Goal: Task Accomplishment & Management: Manage account settings

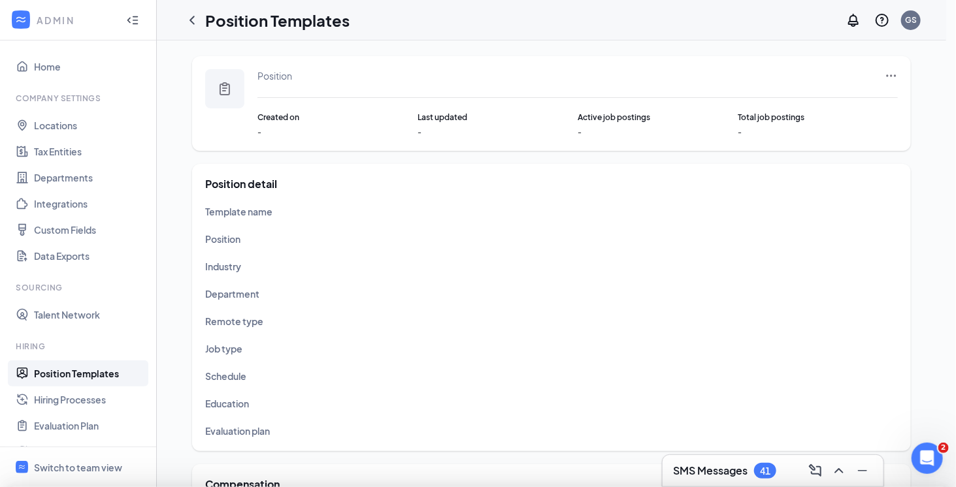
type input "Team Leader"
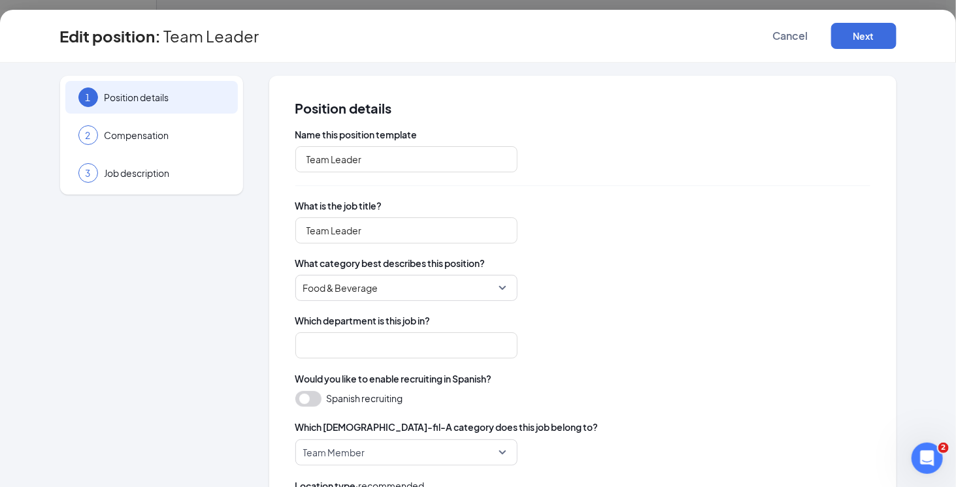
type input "Staff"
click at [813, 26] on button "Cancel" at bounding box center [790, 36] width 65 height 26
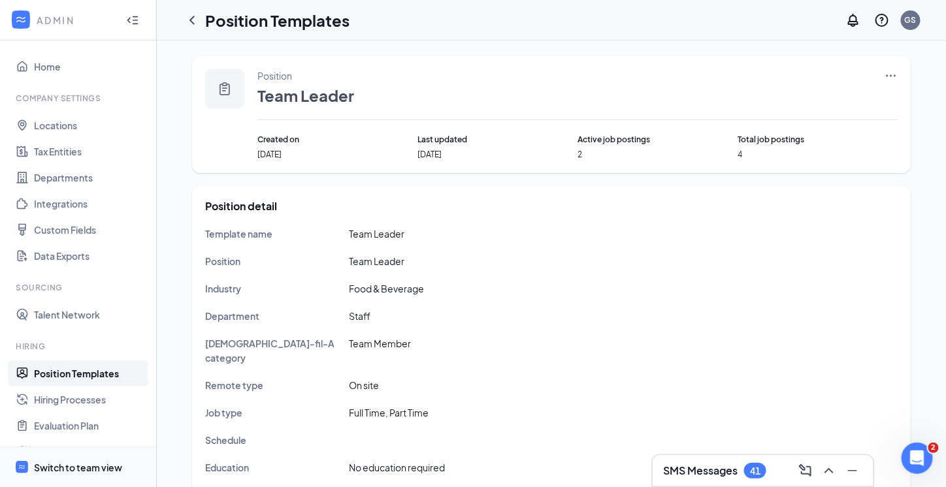
click at [95, 470] on div "Switch to team view" at bounding box center [78, 467] width 88 height 13
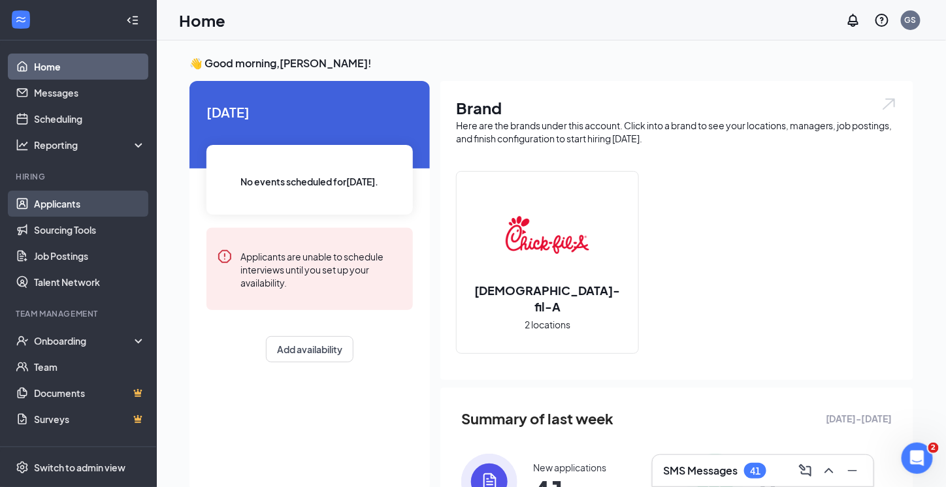
click at [91, 206] on link "Applicants" at bounding box center [90, 204] width 112 height 26
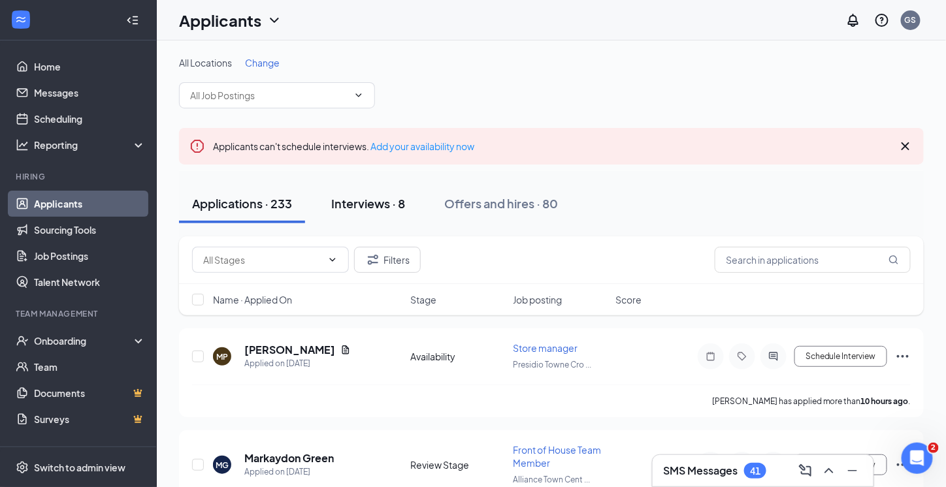
click at [366, 193] on button "Interviews · 8" at bounding box center [368, 203] width 100 height 39
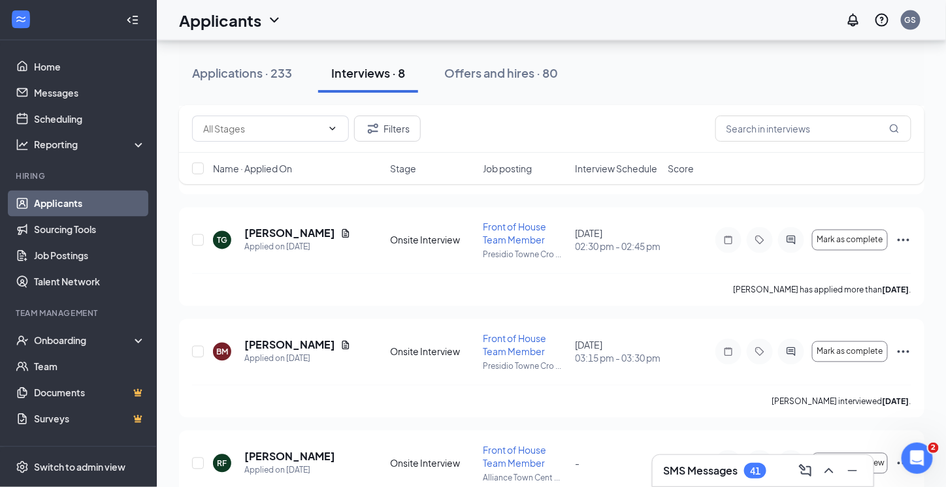
scroll to position [734, 0]
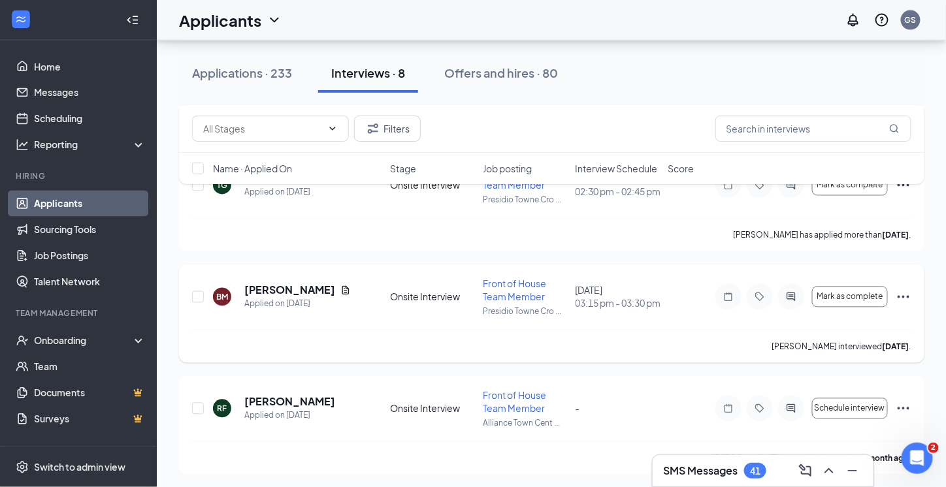
click at [903, 293] on icon "Ellipses" at bounding box center [904, 297] width 16 height 16
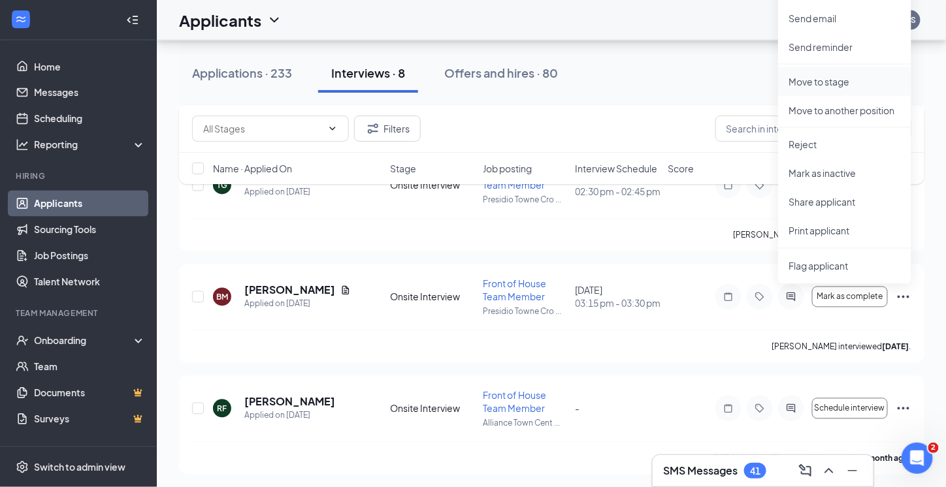
click at [826, 80] on p "Move to stage" at bounding box center [845, 81] width 112 height 13
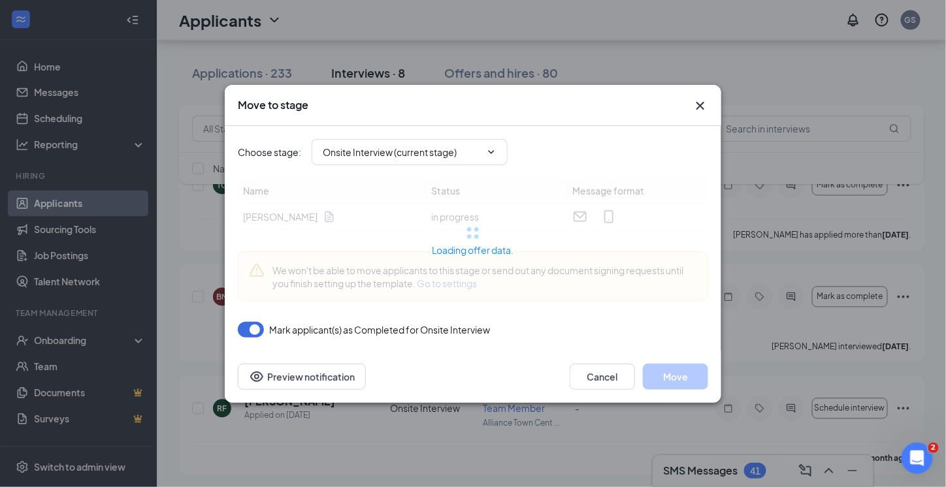
type input "Offer Letter (next stage)"
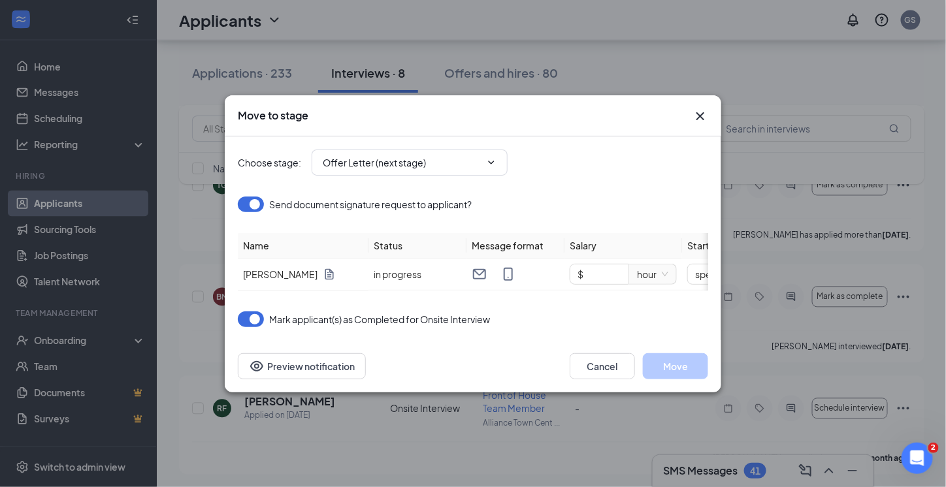
click at [704, 112] on icon "Cross" at bounding box center [700, 116] width 16 height 16
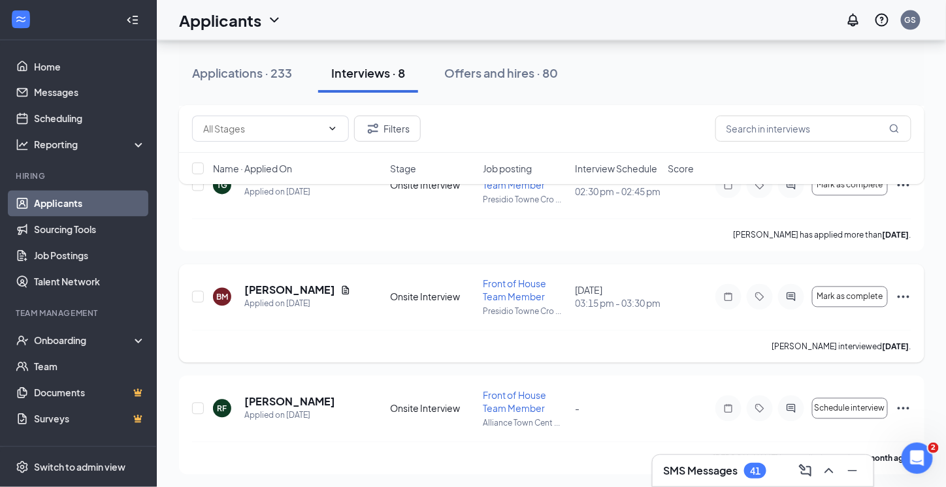
click at [904, 293] on icon "Ellipses" at bounding box center [904, 297] width 16 height 16
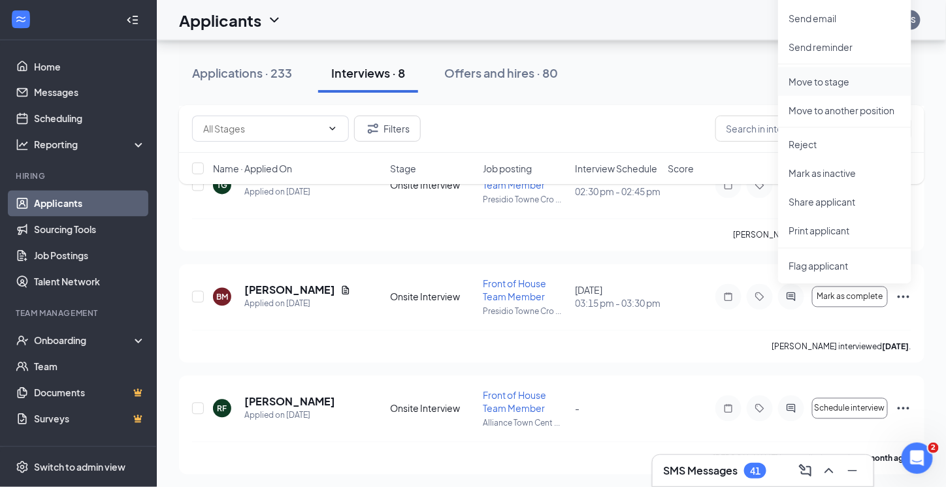
click at [828, 81] on p "Move to stage" at bounding box center [845, 81] width 112 height 13
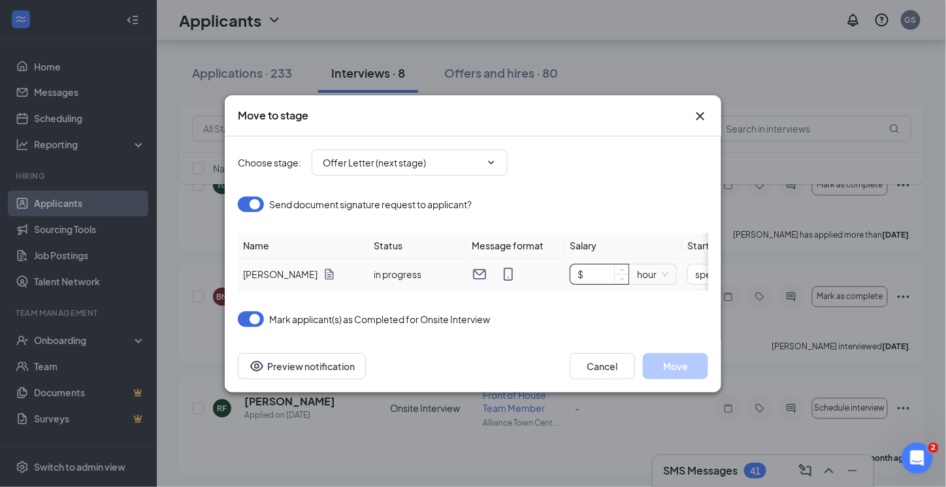
click at [602, 270] on input "$" at bounding box center [599, 275] width 58 height 20
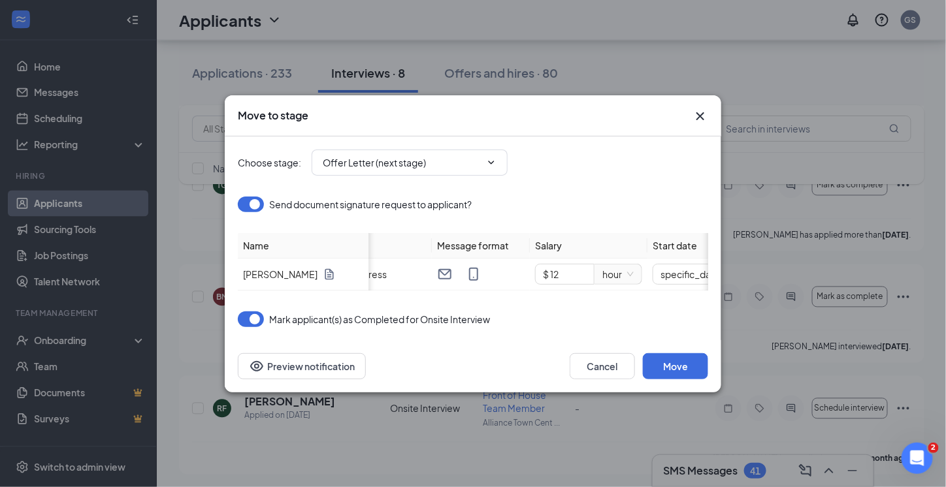
scroll to position [0, 45]
click at [557, 265] on input "$ 12" at bounding box center [554, 275] width 58 height 20
type input "$ 11"
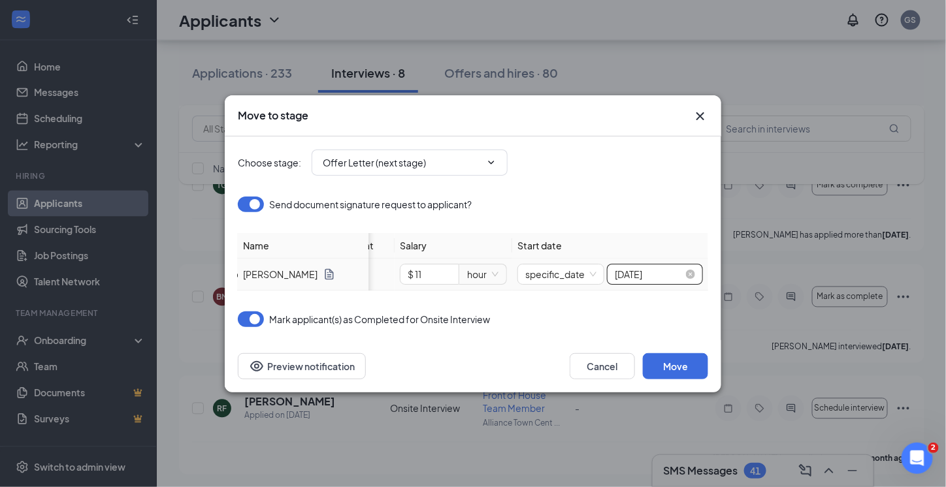
click at [648, 272] on input "[DATE]" at bounding box center [649, 274] width 69 height 14
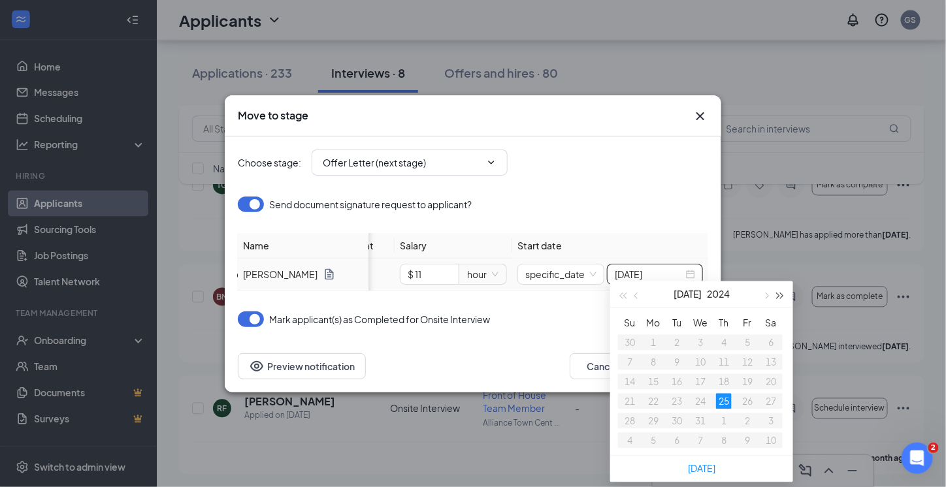
click at [784, 293] on button "button" at bounding box center [780, 295] width 14 height 26
click at [766, 296] on span "button" at bounding box center [765, 296] width 7 height 7
click at [636, 296] on span "button" at bounding box center [637, 296] width 7 height 7
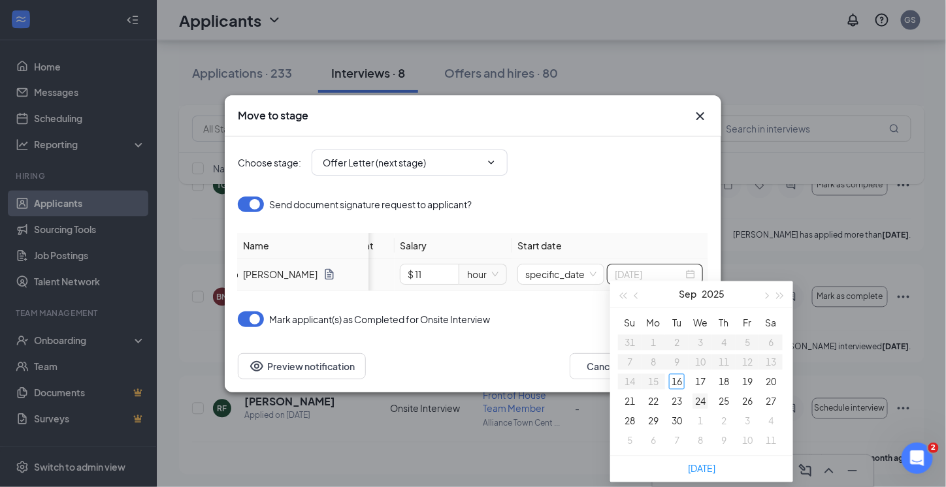
type input "[DATE]"
click at [700, 405] on div "24" at bounding box center [700, 402] width 16 height 16
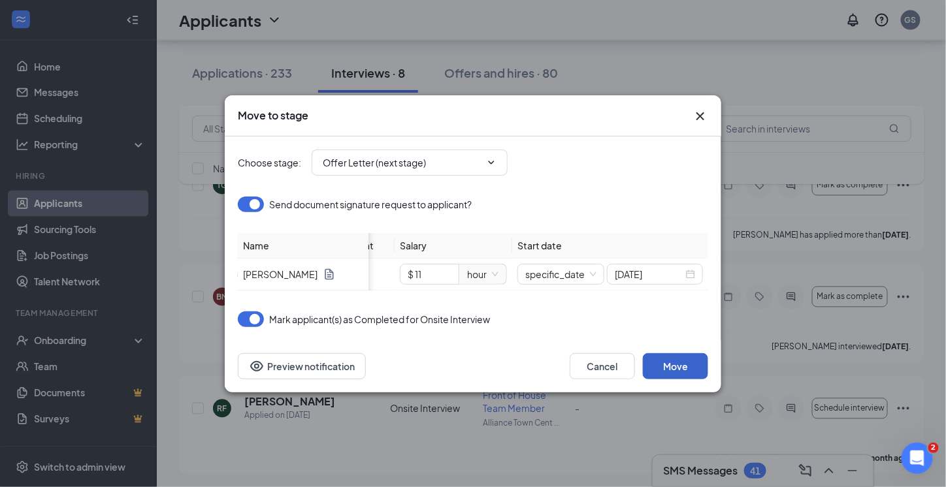
click at [698, 376] on button "Move" at bounding box center [675, 366] width 65 height 26
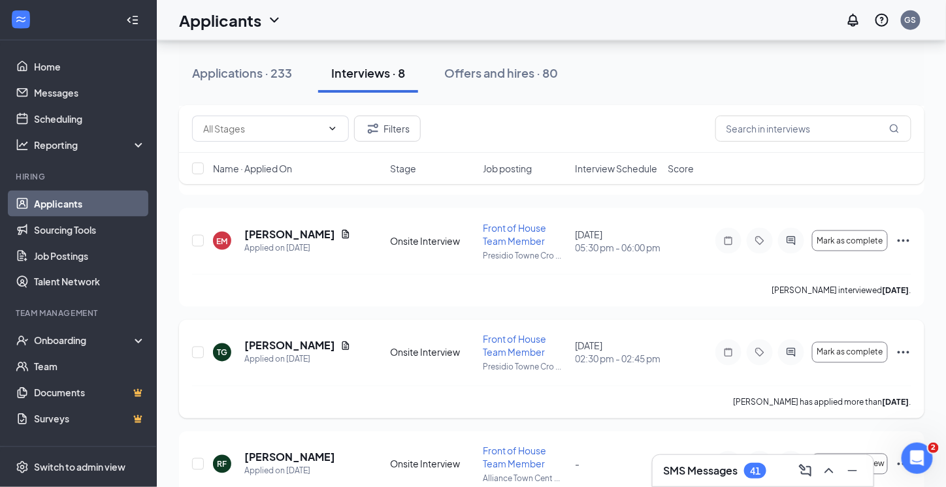
scroll to position [557, 0]
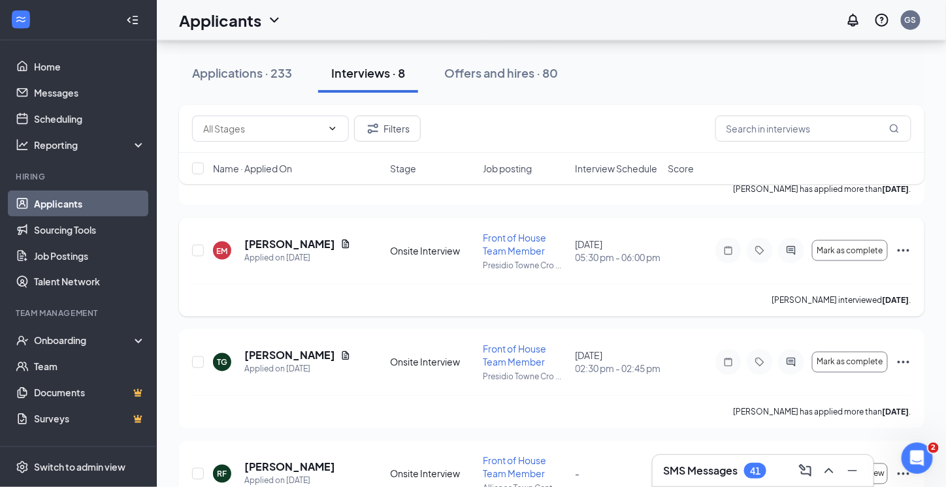
click at [907, 246] on icon "Ellipses" at bounding box center [904, 251] width 16 height 16
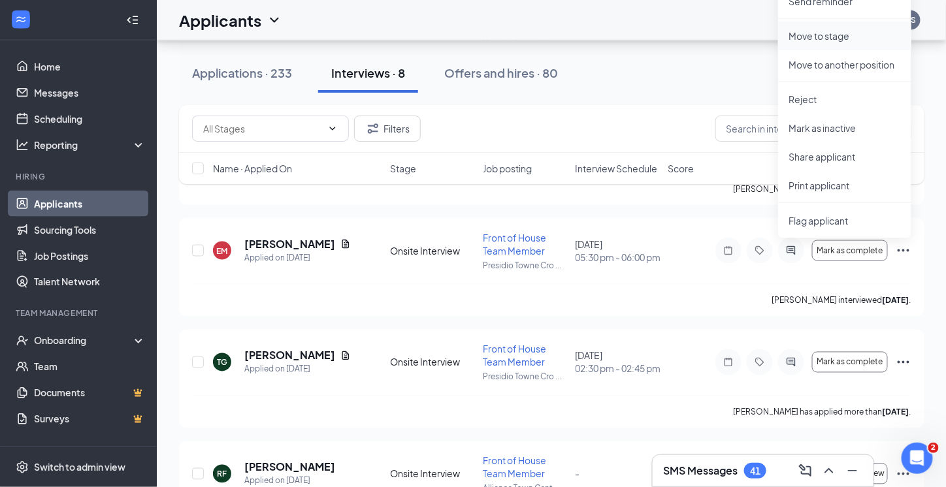
click at [816, 33] on p "Move to stage" at bounding box center [845, 35] width 112 height 13
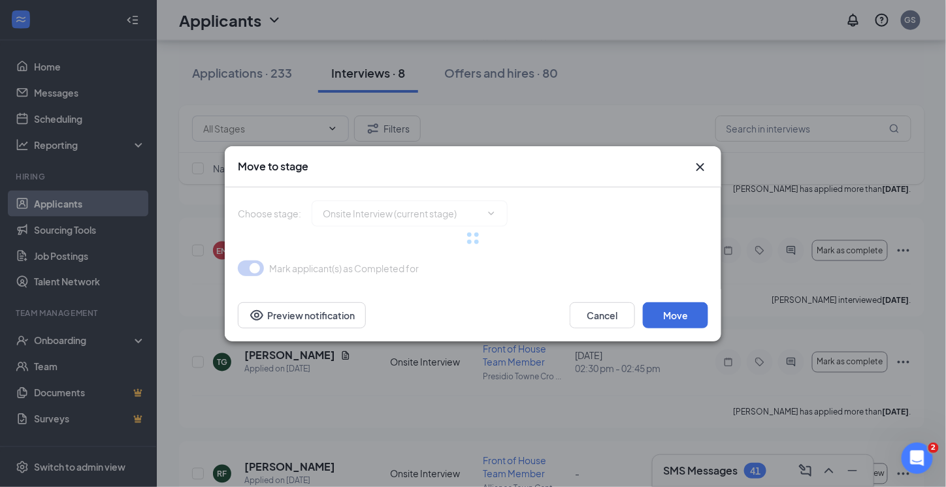
type input "Offer Letter (next stage)"
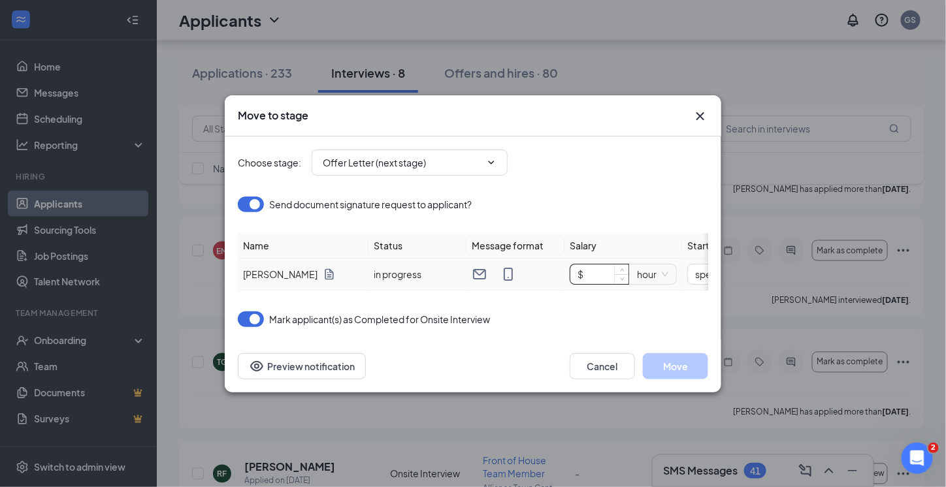
click at [609, 266] on input "$" at bounding box center [599, 275] width 58 height 20
type input "$ 10"
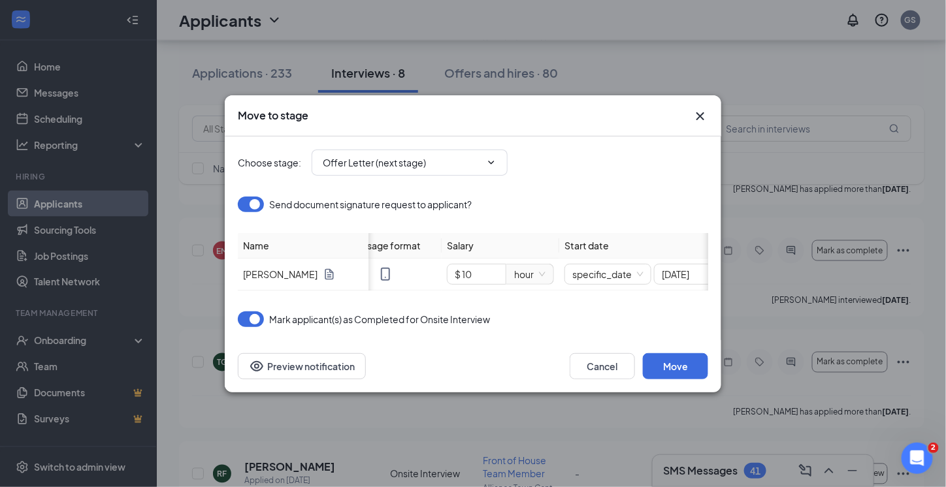
scroll to position [0, 170]
drag, startPoint x: 689, startPoint y: 269, endPoint x: 677, endPoint y: 270, distance: 11.8
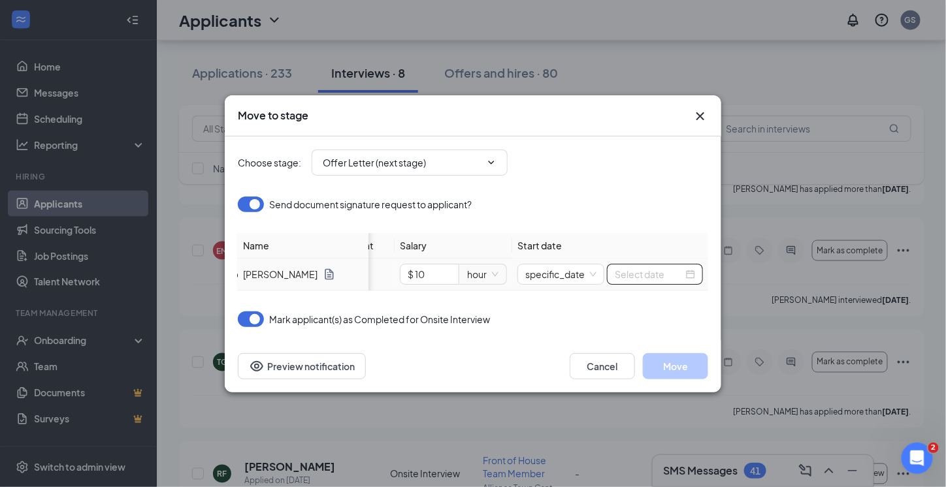
click at [657, 267] on input at bounding box center [649, 274] width 69 height 14
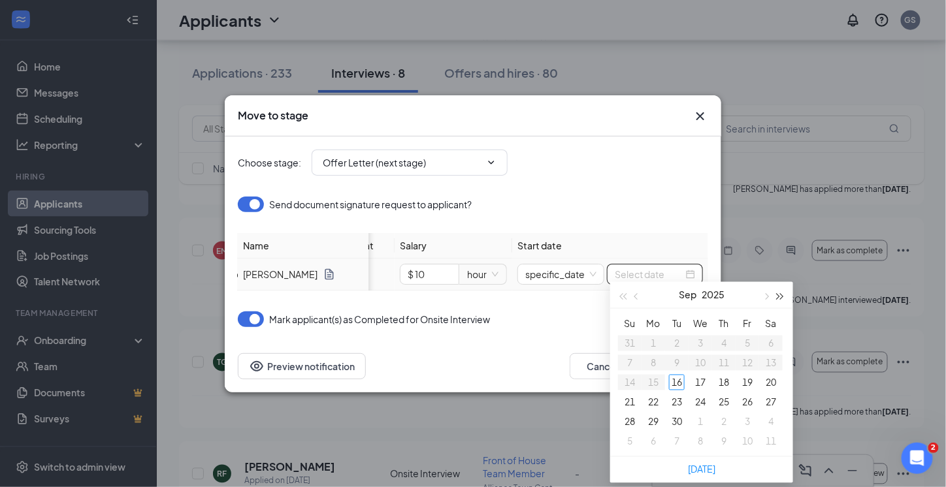
click at [779, 294] on span "button" at bounding box center [780, 297] width 7 height 7
type input "[DATE]"
click at [630, 293] on button "button" at bounding box center [637, 295] width 14 height 26
click at [781, 295] on span "button" at bounding box center [780, 297] width 7 height 7
click at [636, 296] on span "button" at bounding box center [637, 297] width 7 height 7
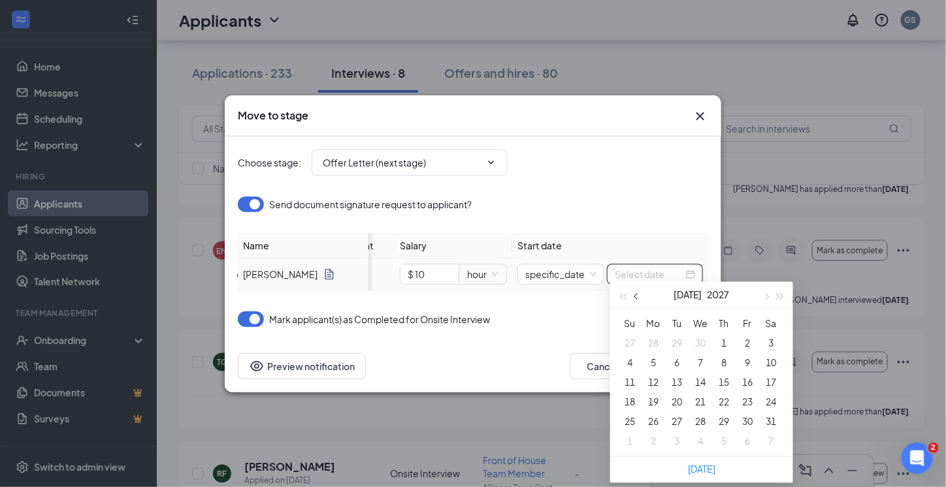
click at [636, 296] on span "button" at bounding box center [637, 297] width 7 height 7
click at [621, 295] on span "button" at bounding box center [622, 297] width 7 height 7
click at [621, 296] on span "button" at bounding box center [622, 297] width 7 height 7
click at [768, 299] on button "button" at bounding box center [765, 295] width 14 height 26
click at [767, 299] on button "button" at bounding box center [765, 295] width 14 height 26
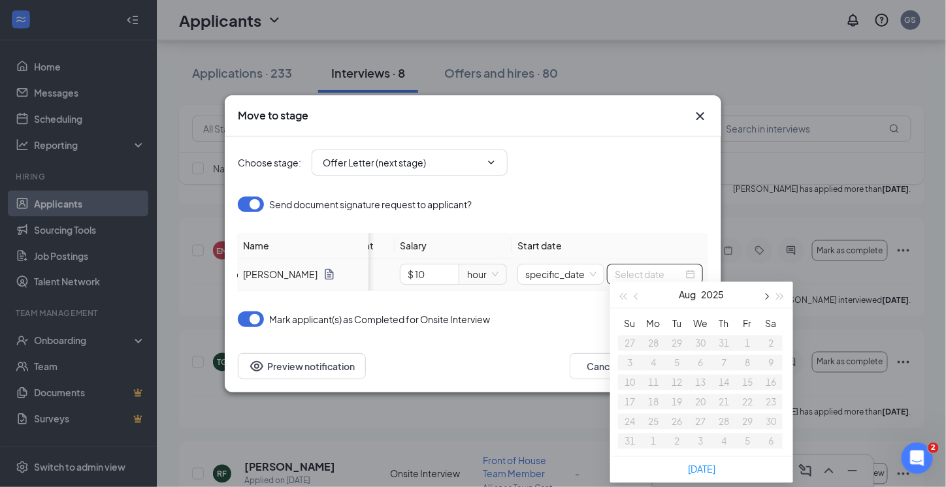
click at [767, 299] on button "button" at bounding box center [765, 295] width 14 height 26
type input "[DATE]"
click at [702, 399] on div "24" at bounding box center [700, 403] width 16 height 16
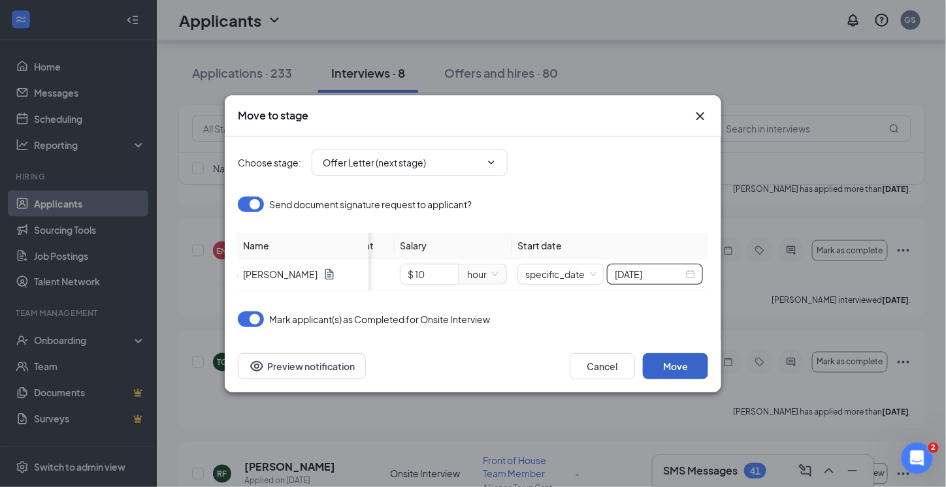
click at [680, 366] on button "Move" at bounding box center [675, 366] width 65 height 26
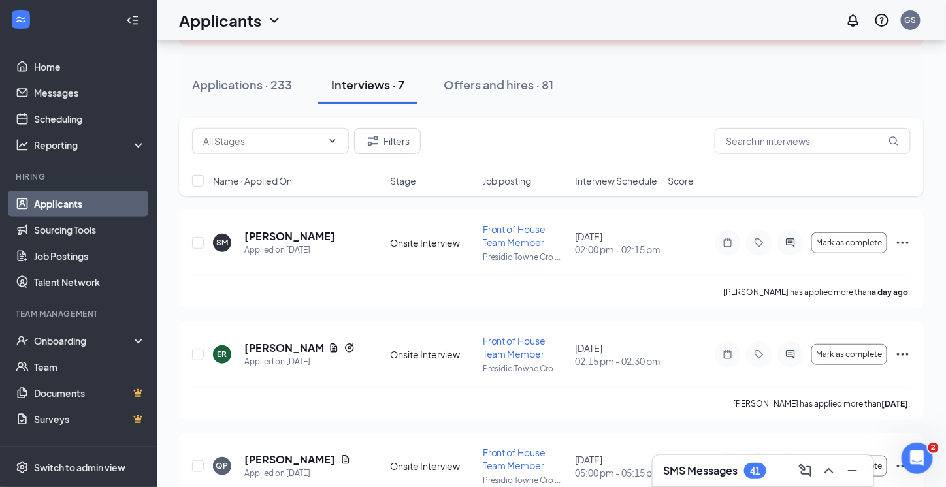
scroll to position [65, 0]
